Goal: Subscribe to service/newsletter

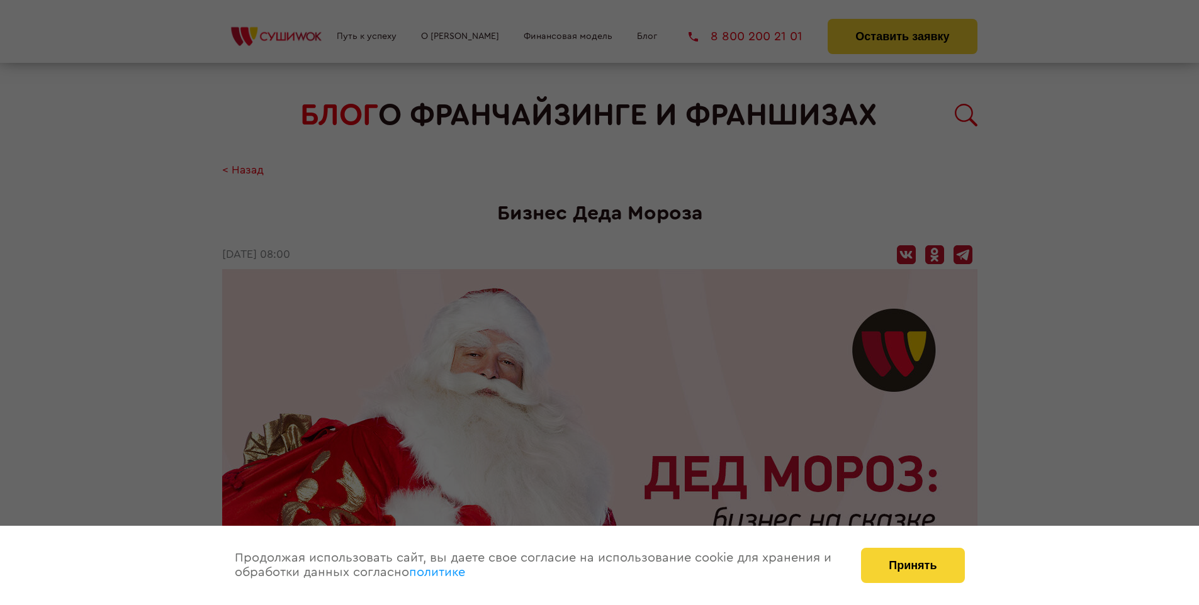
scroll to position [1686, 0]
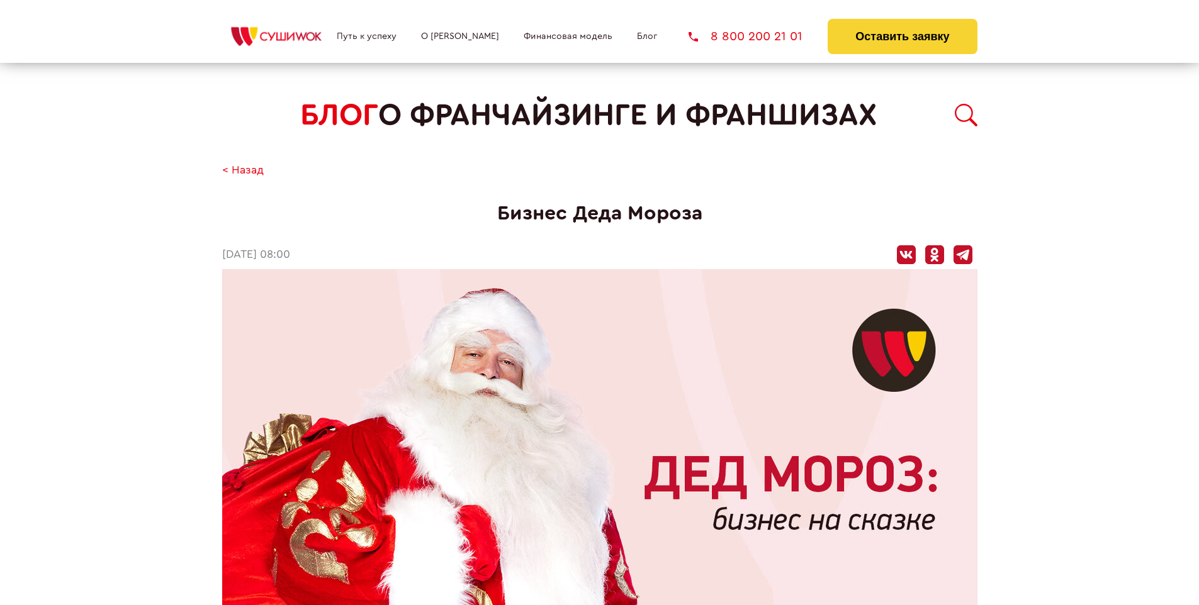
scroll to position [1686, 0]
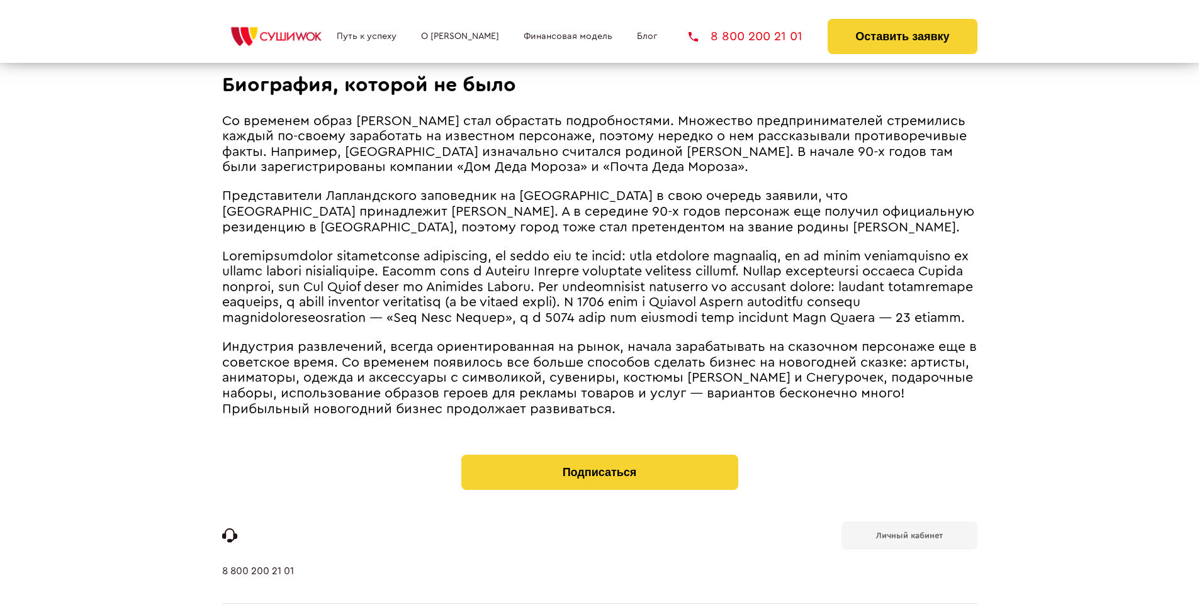
click at [909, 532] on b "Личный кабинет" at bounding box center [909, 536] width 67 height 8
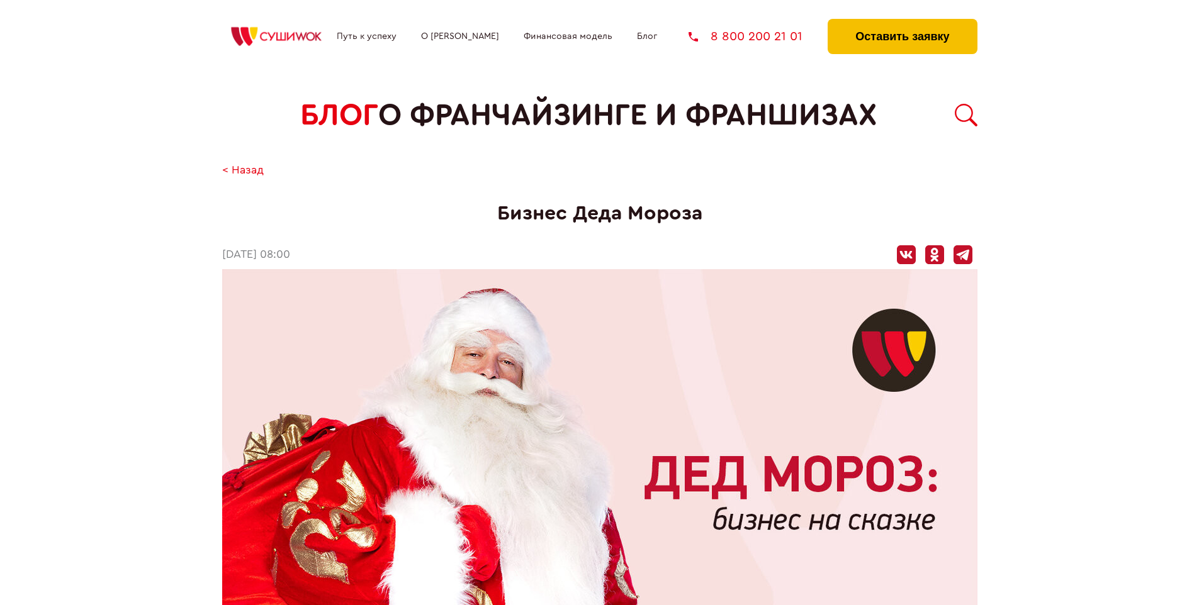
click at [902, 22] on button "Оставить заявку" at bounding box center [901, 36] width 149 height 35
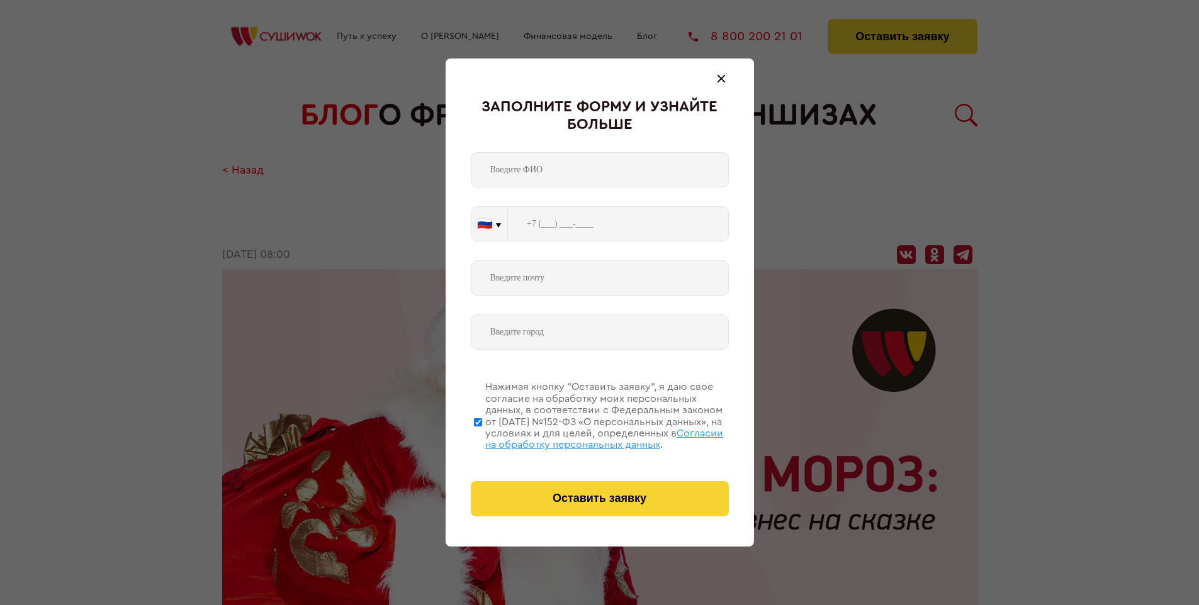
click at [583, 437] on span "Согласии на обработку персональных данных" at bounding box center [604, 439] width 238 height 21
click at [482, 437] on input "Нажимая кнопку “Оставить заявку”, я даю свое согласие на обработку моих персона…" at bounding box center [478, 422] width 8 height 101
checkbox input "false"
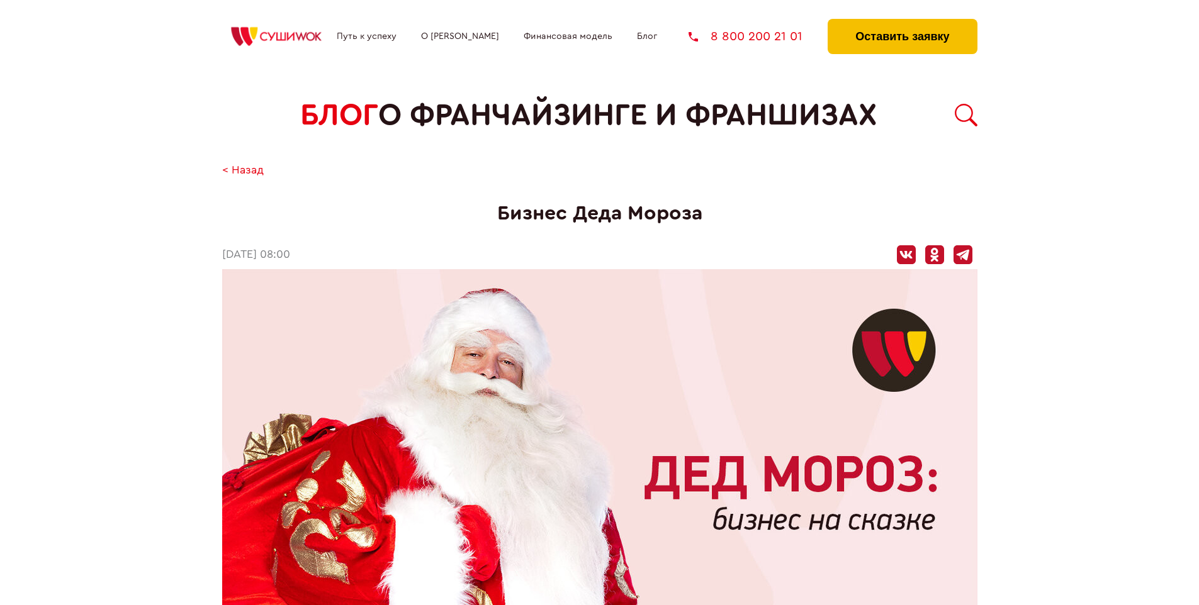
click at [902, 22] on button "Оставить заявку" at bounding box center [901, 36] width 149 height 35
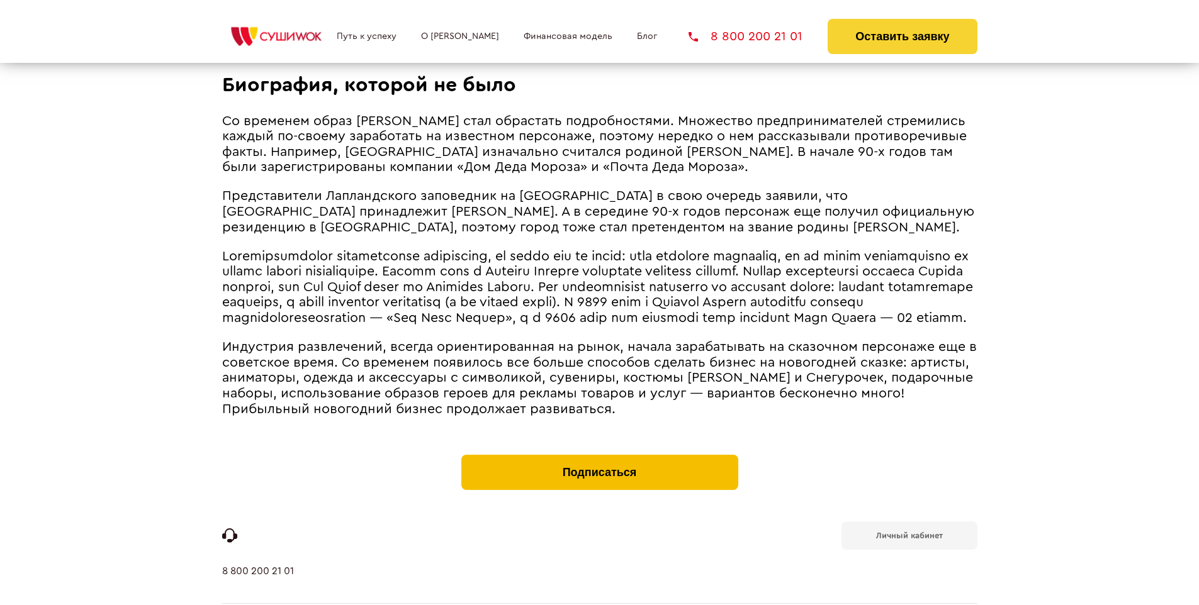
click at [599, 455] on button "Подписаться" at bounding box center [599, 472] width 277 height 35
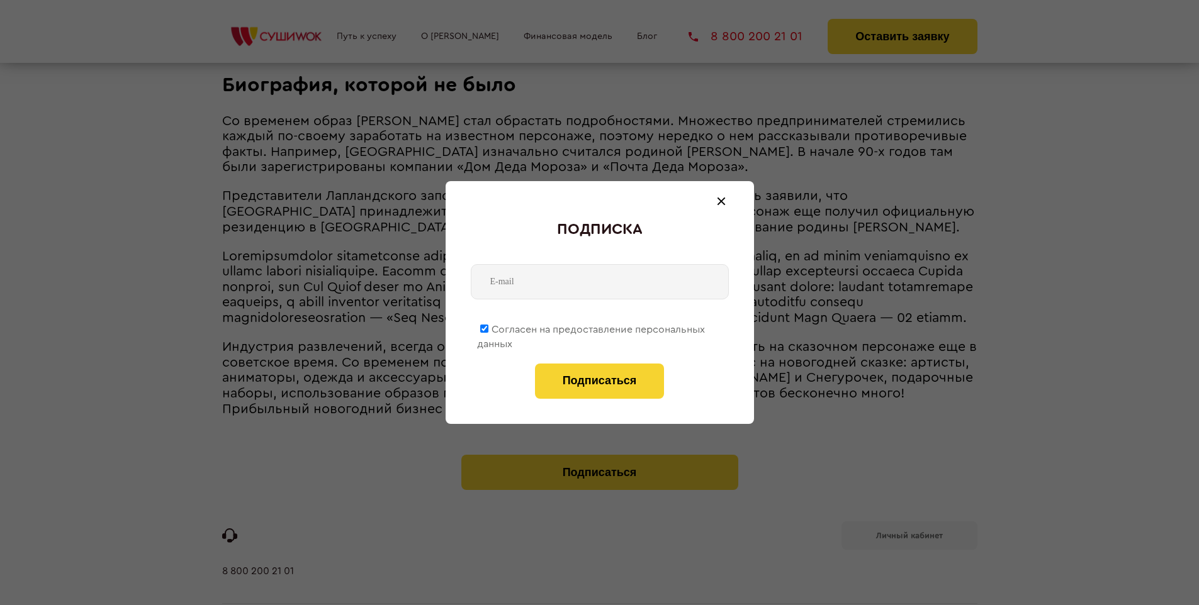
click at [591, 327] on span "Согласен на предоставление персональных данных" at bounding box center [591, 337] width 228 height 25
click at [488, 327] on input "Согласен на предоставление персональных данных" at bounding box center [484, 329] width 8 height 8
checkbox input "false"
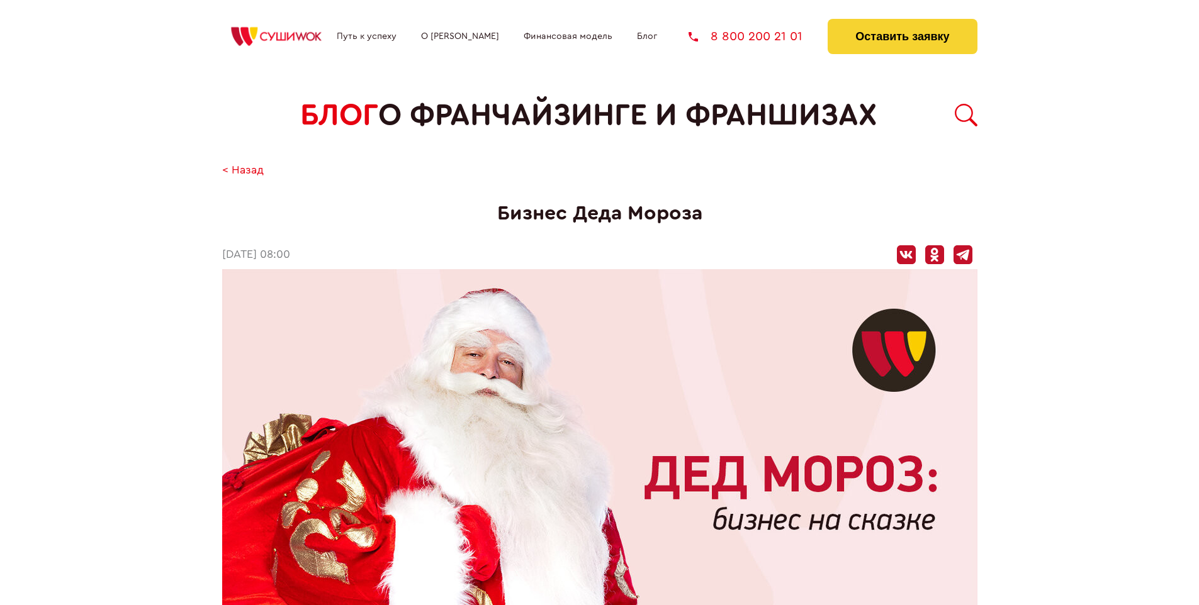
scroll to position [1686, 0]
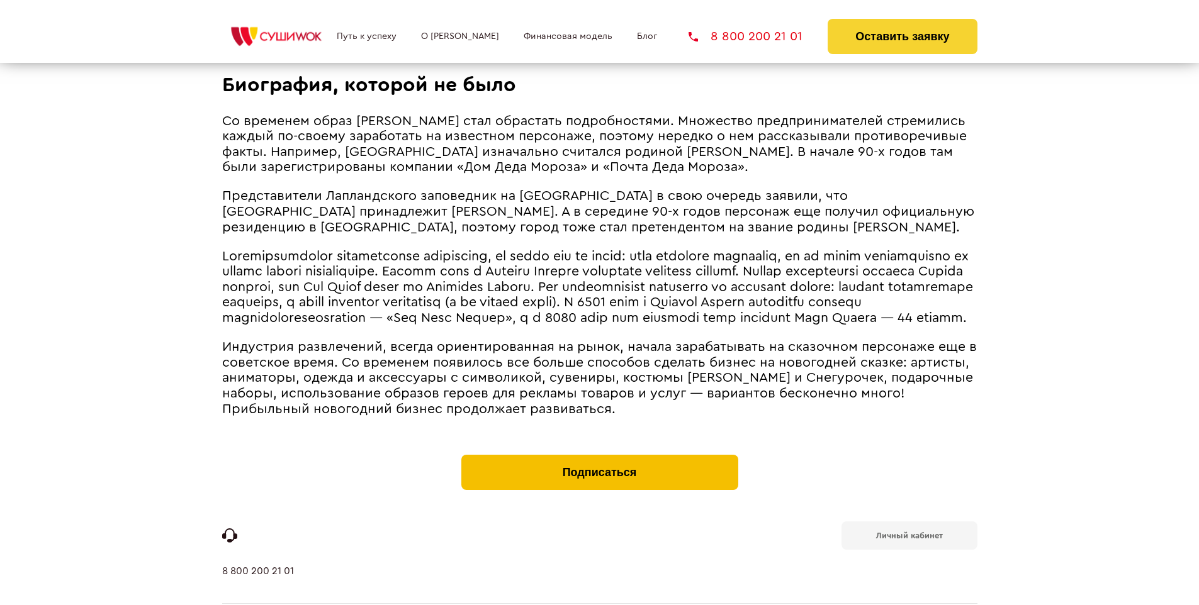
click at [599, 455] on button "Подписаться" at bounding box center [599, 472] width 277 height 35
